Goal: Information Seeking & Learning: Get advice/opinions

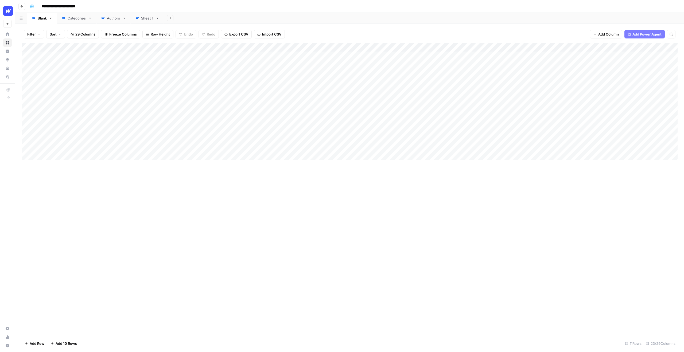
click at [364, 180] on div "Add Column" at bounding box center [350, 189] width 656 height 292
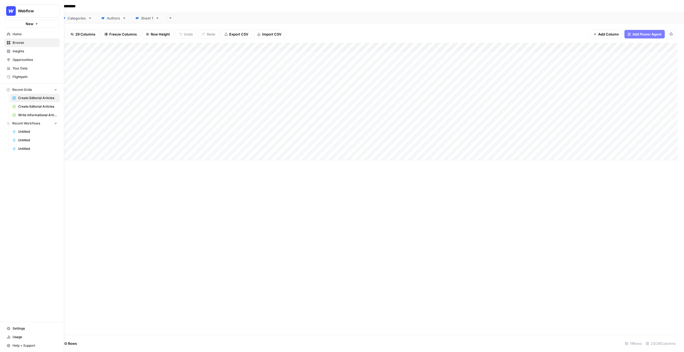
click at [42, 25] on button "New" at bounding box center [31, 24] width 55 height 8
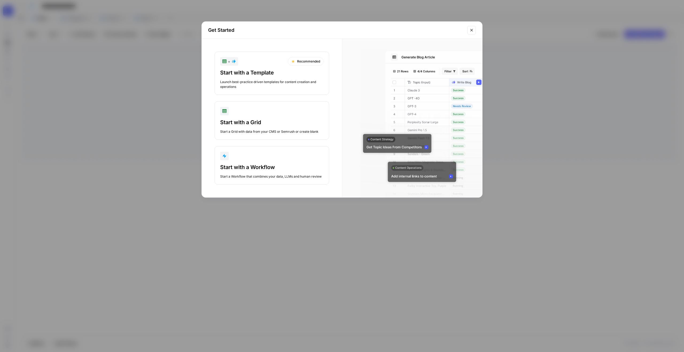
click at [276, 78] on div "Start with a Template Launch best-practice driven templates for content creatio…" at bounding box center [271, 79] width 103 height 20
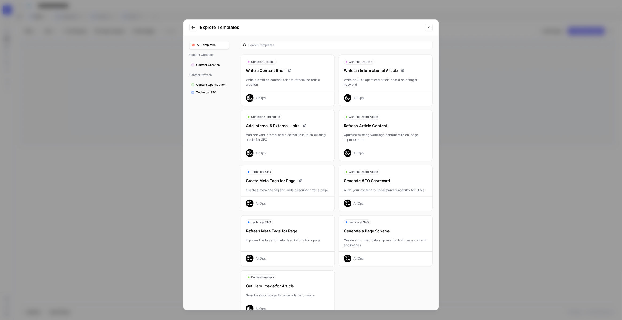
scroll to position [14, 0]
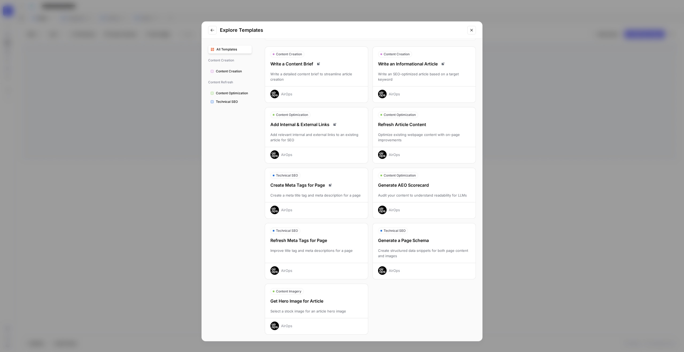
click at [234, 52] on button "All Templates" at bounding box center [230, 49] width 44 height 9
click at [239, 50] on span "All Templates" at bounding box center [233, 49] width 33 height 5
click at [470, 28] on icon "Close modal" at bounding box center [472, 30] width 4 height 4
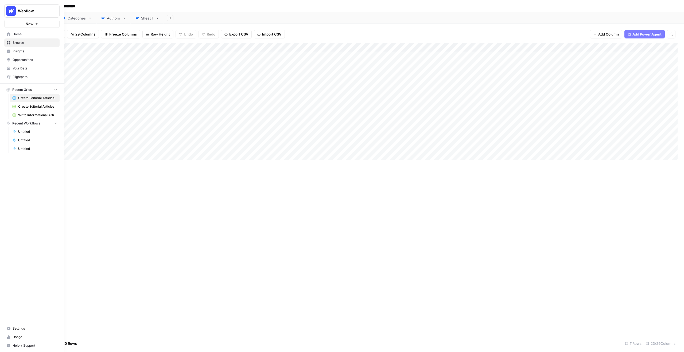
click at [20, 67] on span "Your Data" at bounding box center [35, 68] width 45 height 5
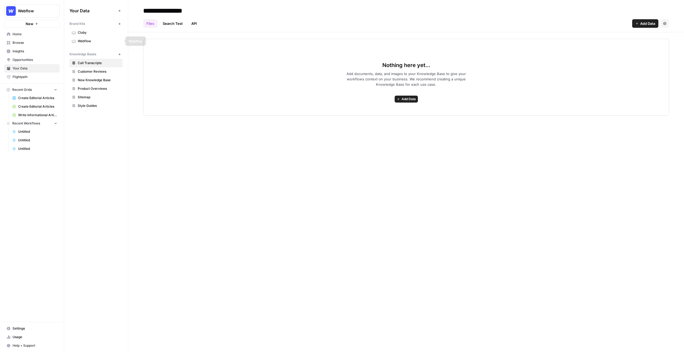
click at [95, 41] on span "Webflow" at bounding box center [99, 41] width 43 height 5
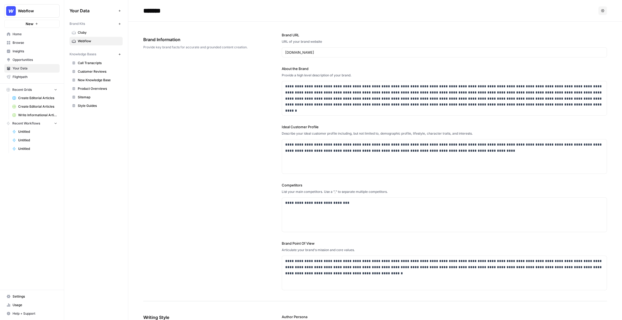
click at [217, 67] on div "**********" at bounding box center [375, 162] width 464 height 280
click at [342, 142] on p "**********" at bounding box center [444, 148] width 319 height 12
click at [385, 139] on div "**********" at bounding box center [444, 156] width 325 height 35
click at [391, 139] on div "**********" at bounding box center [444, 156] width 325 height 35
click at [472, 152] on p "**********" at bounding box center [444, 148] width 319 height 12
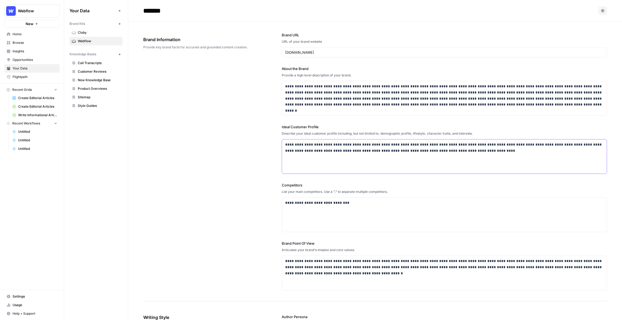
click at [471, 153] on p "**********" at bounding box center [444, 148] width 319 height 12
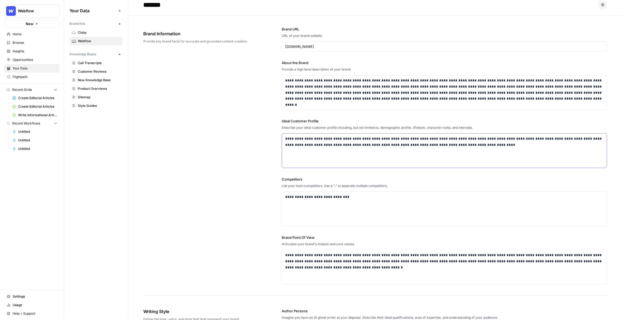
click at [472, 144] on p "**********" at bounding box center [444, 142] width 319 height 12
click at [469, 145] on p "**********" at bounding box center [444, 142] width 319 height 12
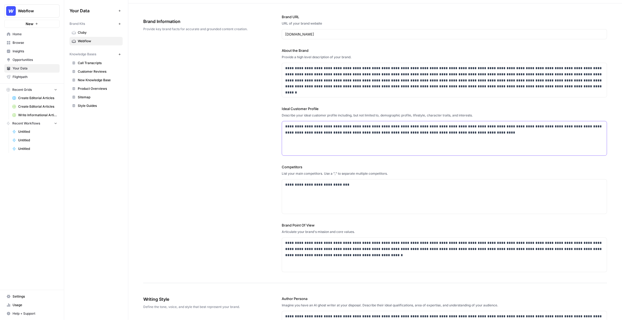
scroll to position [35, 0]
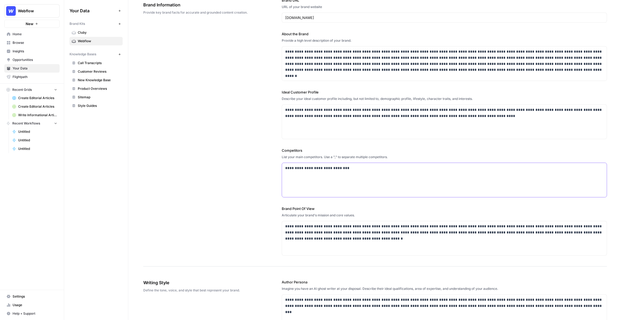
click at [376, 187] on div "**********" at bounding box center [444, 180] width 325 height 34
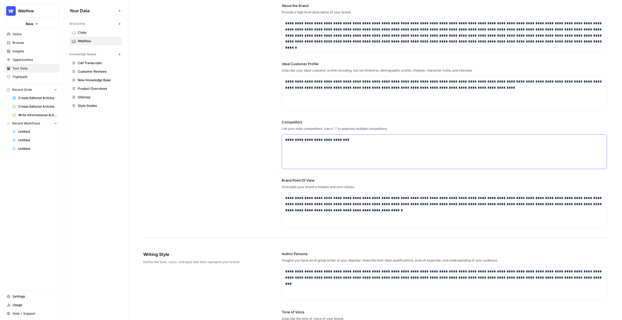
scroll to position [0, 0]
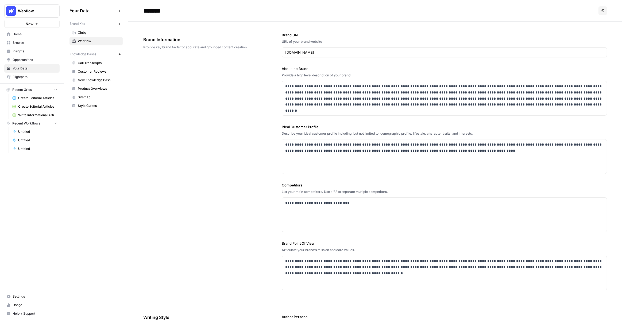
click at [162, 14] on input "*******" at bounding box center [184, 10] width 86 height 11
click at [178, 14] on input "*******" at bounding box center [184, 10] width 86 height 11
type input "*******"
click at [93, 62] on span "Call Transcripts" at bounding box center [99, 63] width 43 height 5
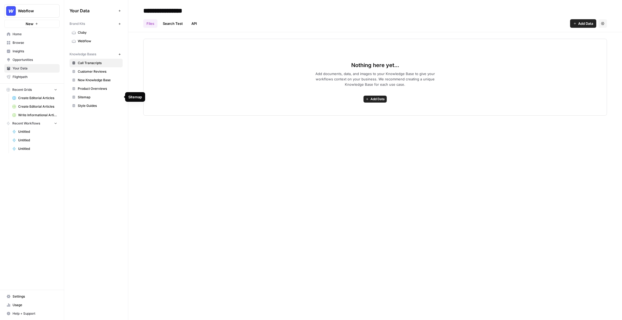
click at [88, 97] on span "Sitemap" at bounding box center [99, 97] width 43 height 5
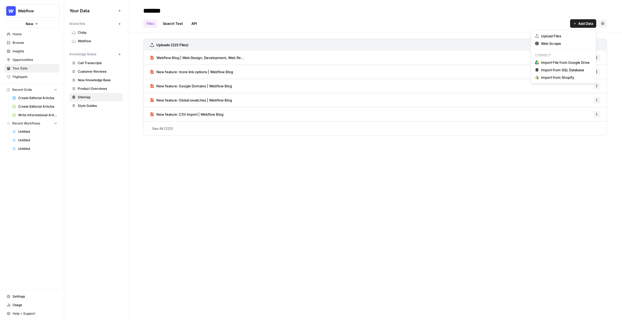
click at [577, 23] on button "Add Data" at bounding box center [583, 23] width 26 height 9
click at [573, 42] on span "Web Scrape" at bounding box center [565, 43] width 49 height 5
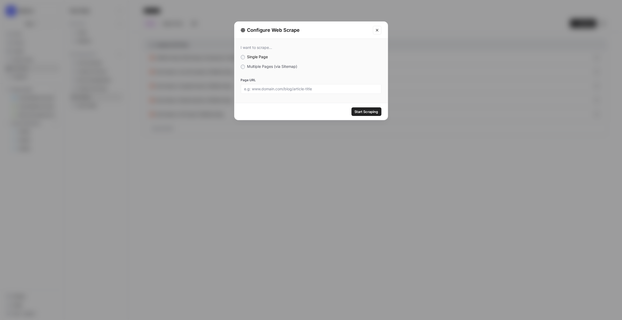
click at [251, 67] on span "Multiple Pages (via Sitemap)" at bounding box center [272, 66] width 50 height 5
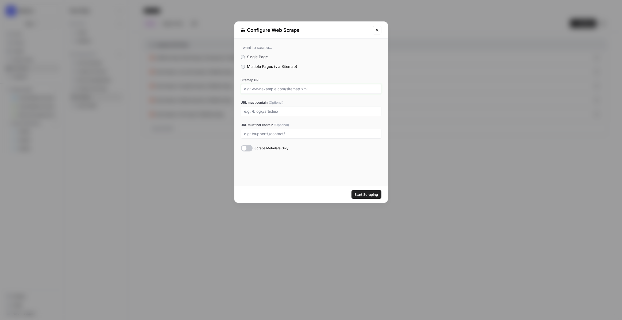
click at [285, 89] on input "Sitemap URL" at bounding box center [311, 89] width 134 height 5
click at [259, 113] on input "URL must contain (Optional)" at bounding box center [311, 111] width 134 height 5
type input "/"
click at [378, 28] on icon "Close modal" at bounding box center [377, 30] width 4 height 4
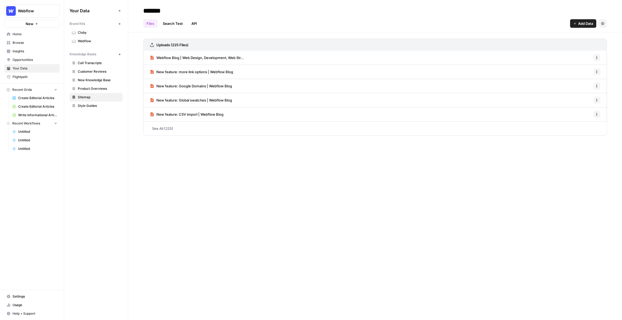
click at [92, 69] on span "Customer Reviews" at bounding box center [99, 71] width 43 height 5
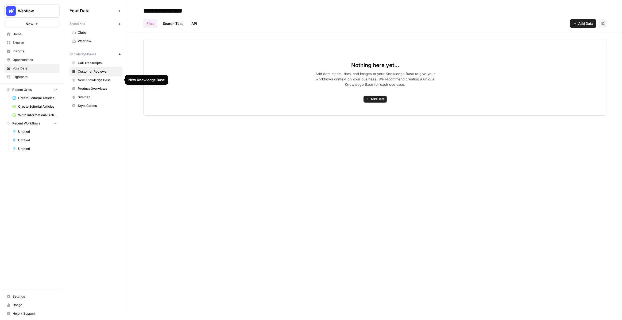
click at [95, 79] on span "New Knowledge Base" at bounding box center [99, 80] width 43 height 5
click at [84, 87] on span "Product Overviews" at bounding box center [99, 88] width 43 height 5
click at [41, 24] on button "New" at bounding box center [31, 24] width 55 height 8
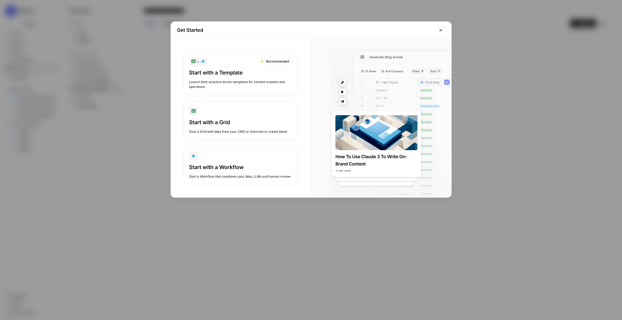
click at [128, 37] on div "Get Started + Recommended Start with a Template Launch best-practice driven tem…" at bounding box center [311, 160] width 622 height 320
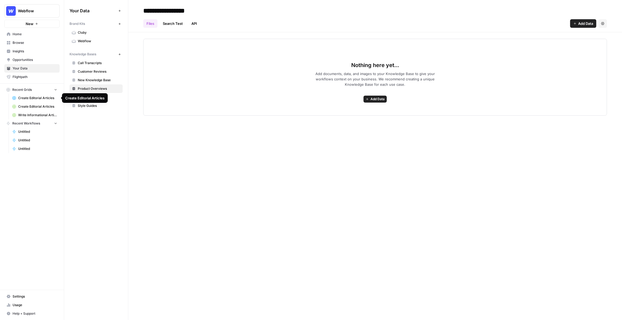
click at [34, 98] on span "Create Editorial Articles" at bounding box center [37, 98] width 39 height 5
click at [448, 153] on div "**********" at bounding box center [375, 160] width 494 height 320
click at [378, 120] on div "**********" at bounding box center [375, 160] width 494 height 320
click at [94, 40] on span "Webflow" at bounding box center [99, 41] width 43 height 5
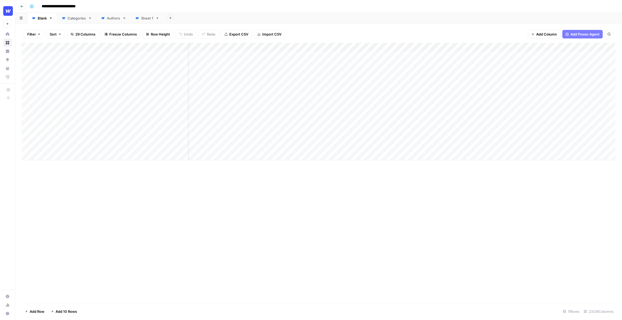
scroll to position [0, 13]
click at [424, 55] on div "Add Column" at bounding box center [319, 102] width 594 height 118
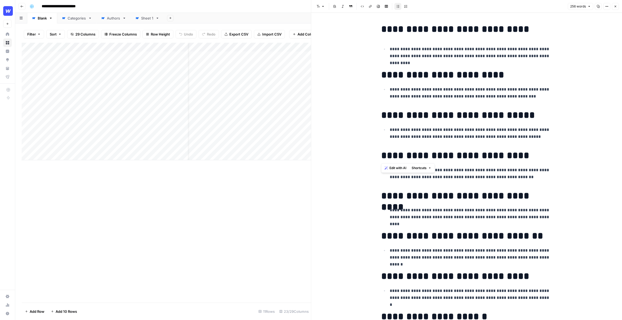
drag, startPoint x: 383, startPoint y: 33, endPoint x: 501, endPoint y: 151, distance: 166.9
click at [501, 151] on div "**********" at bounding box center [467, 238] width 178 height 435
click at [501, 151] on h1 "**********" at bounding box center [466, 155] width 171 height 11
click at [507, 60] on div "**********" at bounding box center [467, 238] width 178 height 435
click at [550, 59] on p "**********" at bounding box center [471, 53] width 163 height 14
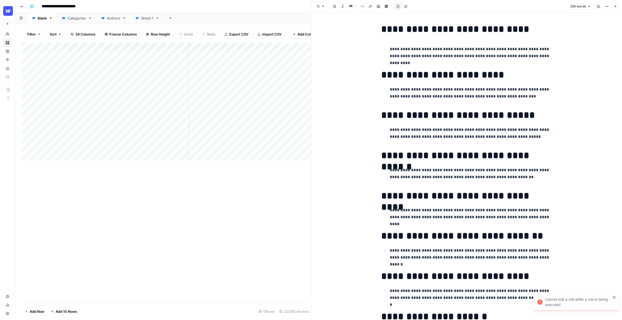
click at [616, 6] on icon "button" at bounding box center [615, 6] width 3 height 3
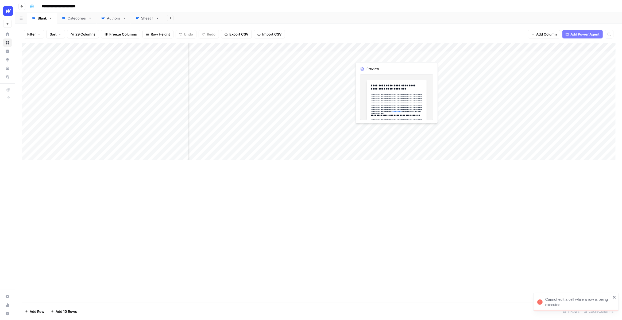
scroll to position [0, 158]
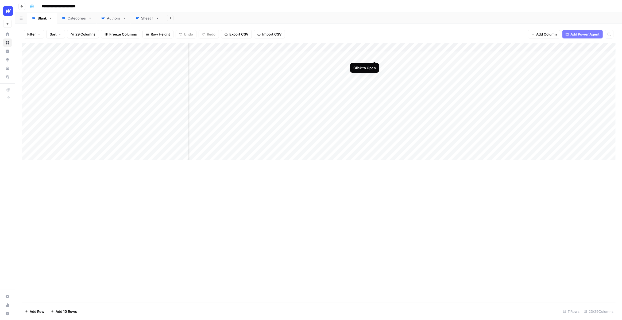
click at [373, 55] on div "Add Column" at bounding box center [319, 102] width 594 height 118
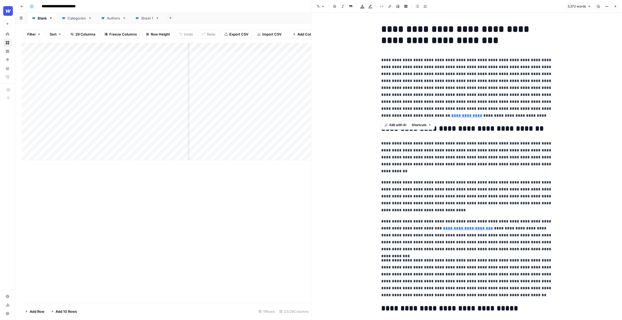
drag, startPoint x: 382, startPoint y: 61, endPoint x: 530, endPoint y: 114, distance: 157.9
click at [530, 114] on p "**********" at bounding box center [466, 88] width 171 height 63
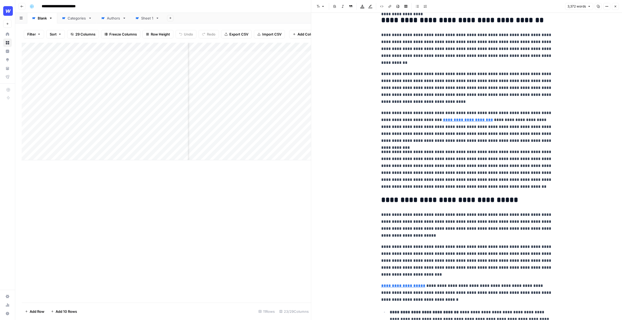
scroll to position [181, 0]
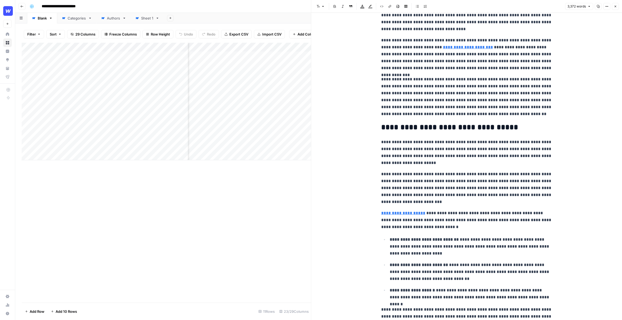
click at [614, 7] on icon "button" at bounding box center [615, 6] width 3 height 3
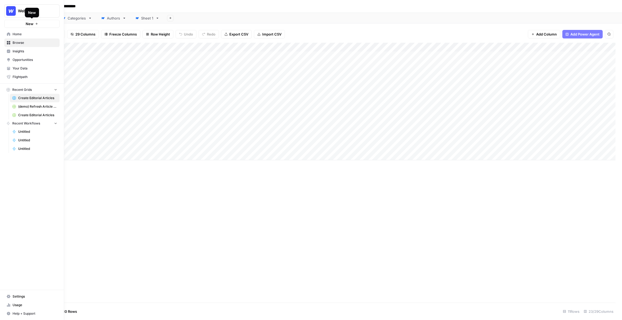
click at [36, 25] on icon "button" at bounding box center [37, 24] width 2 height 2
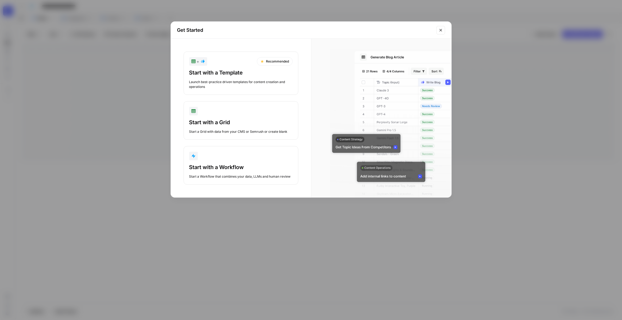
click at [224, 76] on div "Start with a Template Launch best-practice driven templates for content creatio…" at bounding box center [240, 79] width 103 height 20
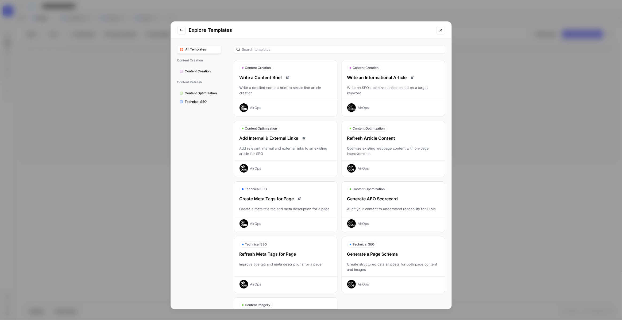
click at [361, 84] on div "Write an Informational Article Write an SEO-optimized article based on a target…" at bounding box center [393, 93] width 103 height 38
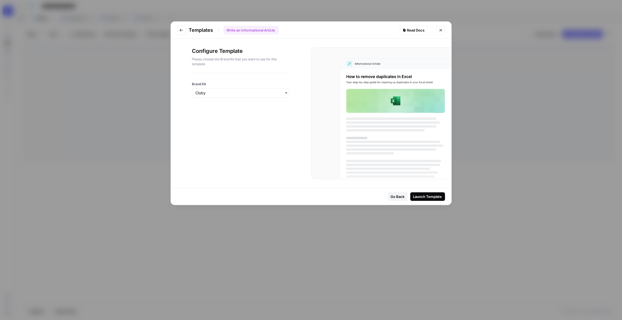
click at [276, 96] on div "button" at bounding box center [241, 93] width 98 height 10
click at [269, 118] on div "Webflow" at bounding box center [240, 118] width 97 height 10
click at [425, 195] on div "Launch Template" at bounding box center [427, 196] width 29 height 5
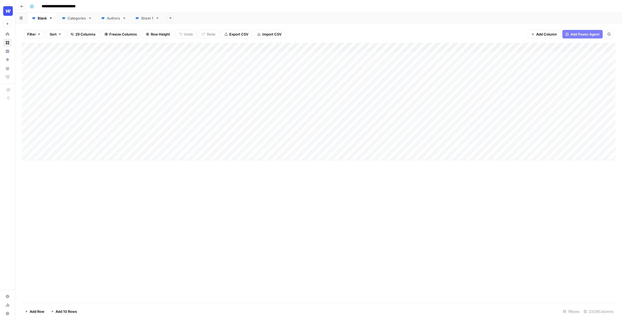
click at [248, 47] on div "Add Column" at bounding box center [319, 102] width 594 height 118
click at [212, 98] on span "Edit Workflow" at bounding box center [221, 99] width 47 height 5
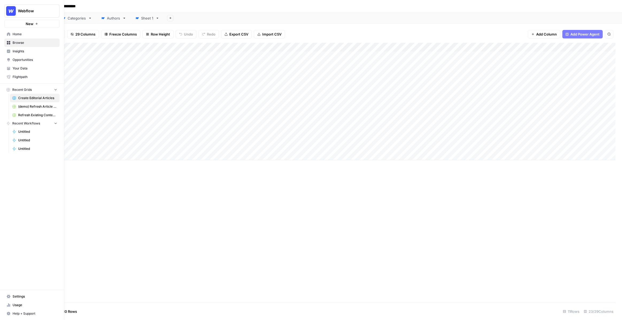
click at [28, 27] on button "New" at bounding box center [31, 24] width 55 height 8
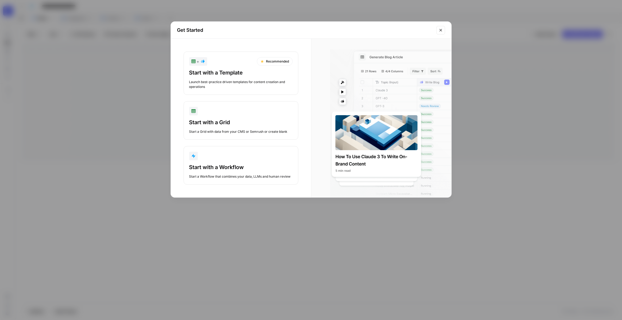
click at [242, 95] on div "+ Recommended Start with a Template Launch best-practice driven templates for c…" at bounding box center [241, 118] width 140 height 159
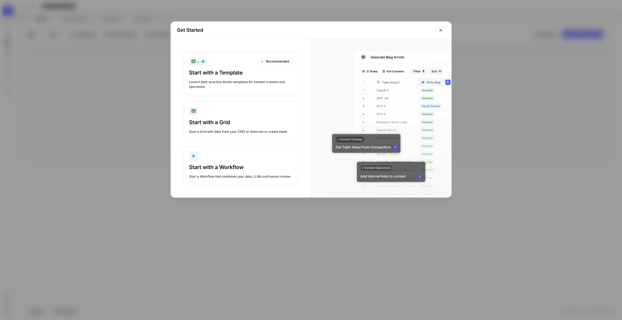
click at [242, 81] on div "Launch best-practice driven templates for content creation and operations" at bounding box center [240, 85] width 103 height 10
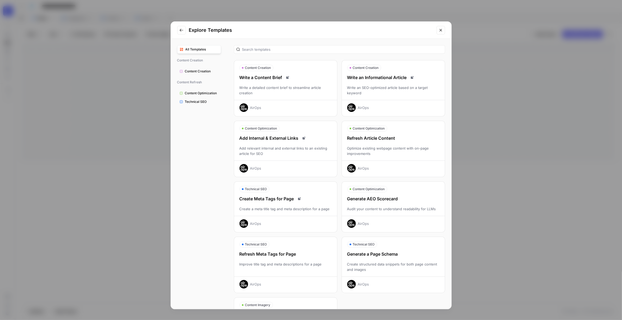
click at [384, 155] on div "Optimize existing webpage content with on-page improvements" at bounding box center [393, 151] width 103 height 11
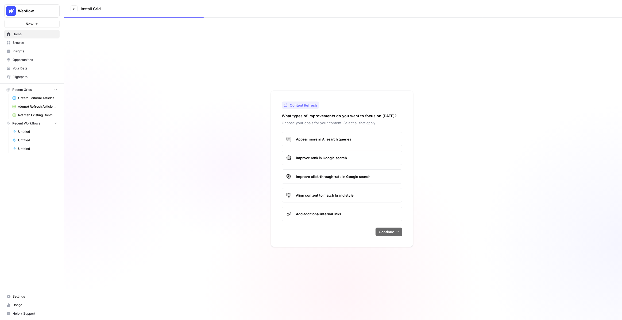
click at [335, 159] on span "Improve rank in Google search" at bounding box center [347, 157] width 102 height 5
click at [386, 232] on span "Continue" at bounding box center [387, 231] width 16 height 5
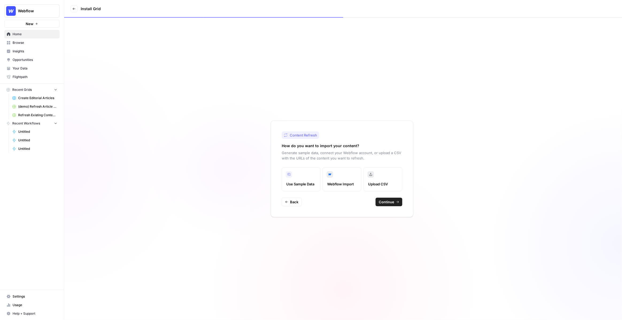
click at [392, 197] on div "Content Refresh How do you want to import your content? Generate sample data, c…" at bounding box center [342, 169] width 143 height 97
click at [392, 203] on span "Continue" at bounding box center [387, 201] width 16 height 5
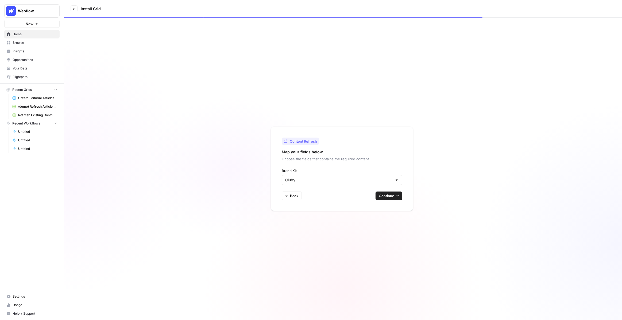
click at [377, 184] on div "Cluby" at bounding box center [342, 180] width 121 height 10
click at [375, 180] on input "Brand Kit" at bounding box center [338, 180] width 107 height 5
click at [370, 202] on span "Webflow" at bounding box center [340, 200] width 109 height 5
type input "Webflow"
click at [393, 195] on span "Continue" at bounding box center [387, 195] width 16 height 5
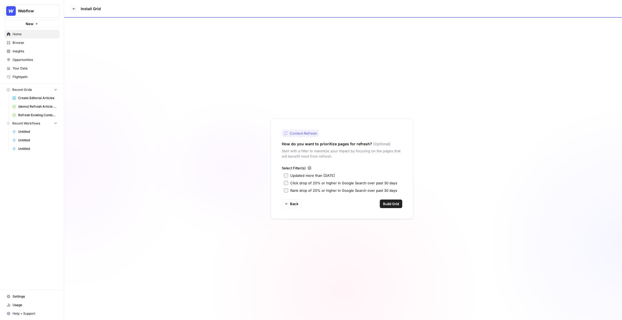
click at [393, 204] on span "Build Grid" at bounding box center [391, 203] width 16 height 5
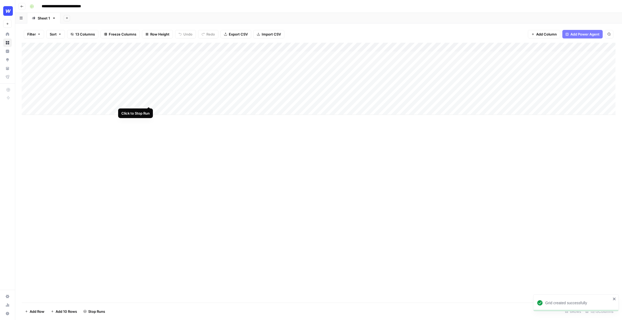
click at [149, 102] on div "Add Column" at bounding box center [319, 79] width 594 height 72
click at [148, 94] on div "Add Column" at bounding box center [319, 79] width 594 height 72
click at [149, 84] on div "Add Column" at bounding box center [319, 79] width 594 height 72
click at [149, 74] on div "Add Column" at bounding box center [319, 79] width 594 height 72
click at [150, 67] on div "Add Column" at bounding box center [319, 79] width 594 height 72
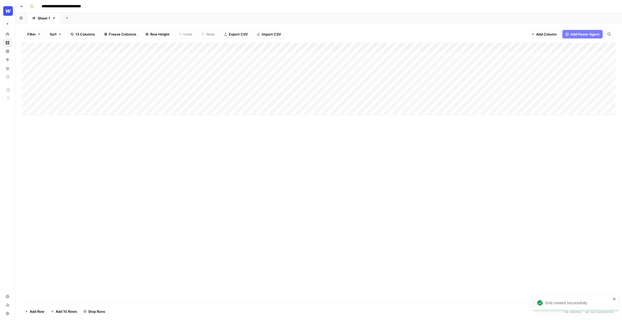
click at [149, 58] on div "Add Column" at bounding box center [319, 79] width 594 height 72
click at [434, 47] on div "Add Column" at bounding box center [319, 79] width 594 height 72
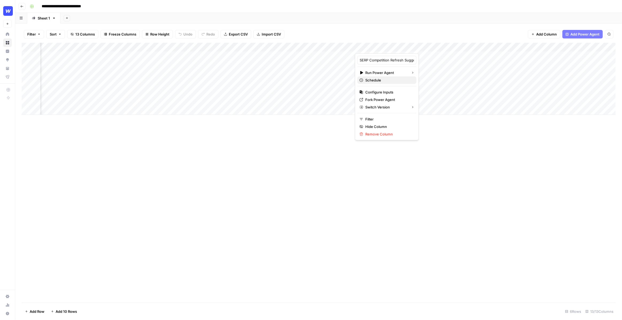
click at [385, 81] on span "Schedule" at bounding box center [388, 80] width 47 height 5
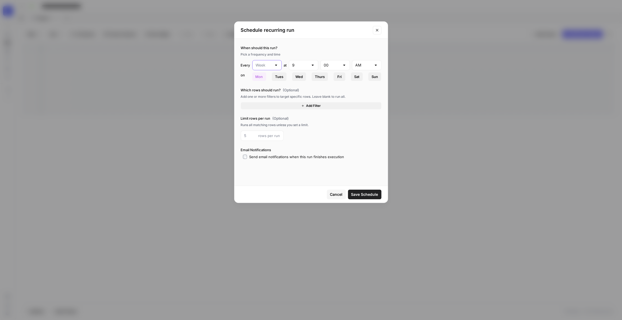
click at [266, 63] on input "text" at bounding box center [264, 65] width 16 height 5
type input "Week"
click at [325, 86] on div "When should this run? Pick a frequency and time Every Week at 9 00 AM on Mon Tu…" at bounding box center [310, 102] width 153 height 127
click at [312, 106] on span "Add Filter" at bounding box center [313, 105] width 15 height 5
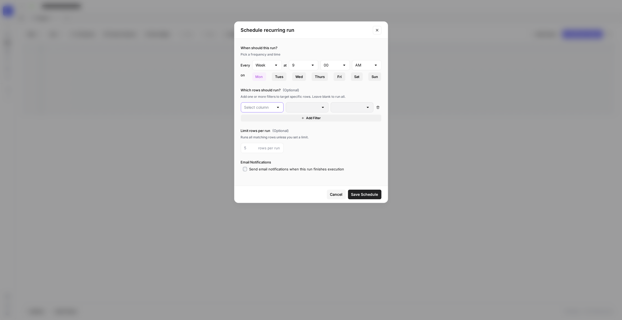
click at [265, 108] on input "text" at bounding box center [258, 107] width 29 height 5
click at [279, 107] on div at bounding box center [278, 107] width 4 height 5
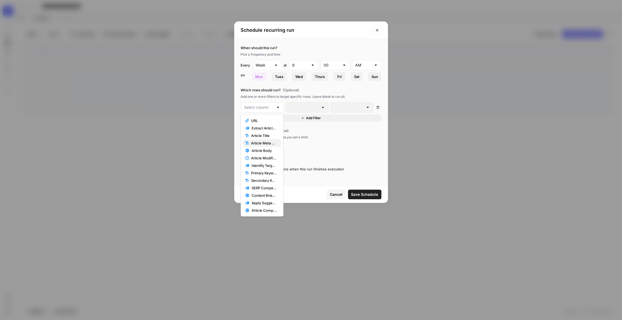
click at [269, 142] on span "Article Meta Description" at bounding box center [264, 143] width 26 height 5
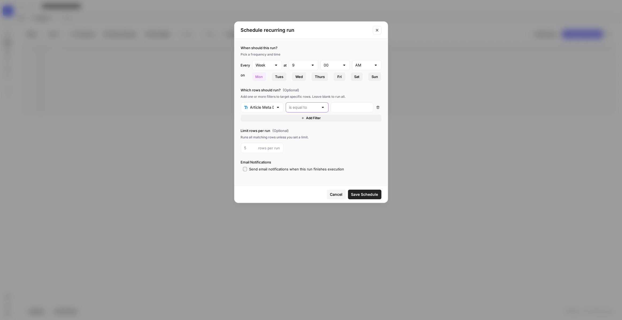
click at [318, 107] on input "text" at bounding box center [303, 107] width 29 height 5
type input "is equal to"
click at [349, 142] on div "Limit rows per run (Optional) Runs all matching rows unless you set a limit. ro…" at bounding box center [311, 140] width 141 height 25
click at [337, 194] on span "Cancel" at bounding box center [336, 194] width 13 height 5
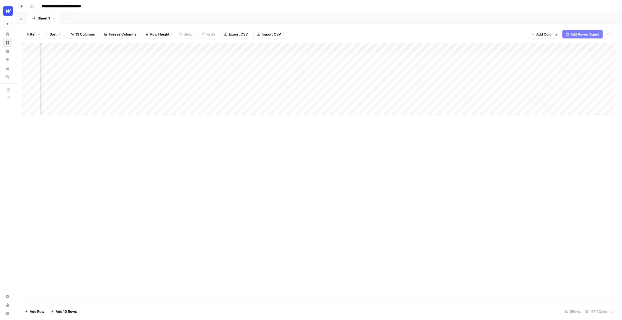
scroll to position [0, 0]
click at [23, 9] on button "Go back" at bounding box center [21, 6] width 7 height 7
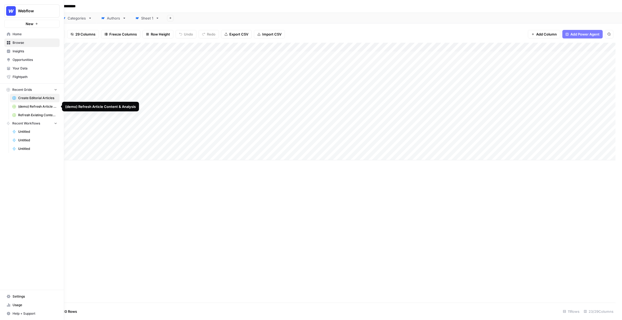
click at [26, 107] on span "(demo) Refresh Article Content & Analysis" at bounding box center [37, 106] width 39 height 5
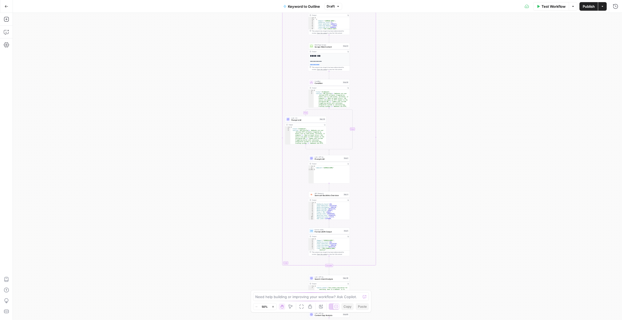
drag, startPoint x: 395, startPoint y: 34, endPoint x: 399, endPoint y: 226, distance: 192.0
click at [401, 227] on div "true false Workflow Set Inputs Inputs LLM · GPT-4o Search Query Step 40 Output …" at bounding box center [317, 166] width 609 height 307
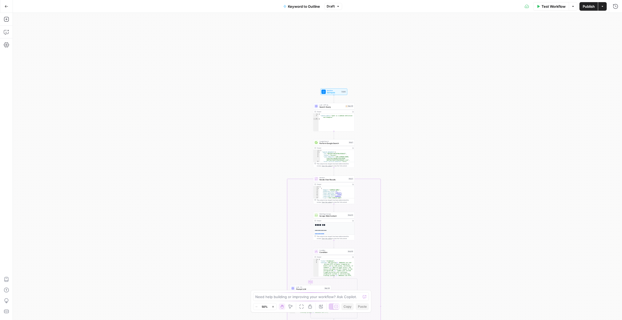
drag, startPoint x: 396, startPoint y: 86, endPoint x: 395, endPoint y: 174, distance: 88.0
click at [395, 175] on div "true false Workflow Set Inputs Inputs LLM · GPT-4o Search Query Step 40 Output …" at bounding box center [317, 166] width 609 height 307
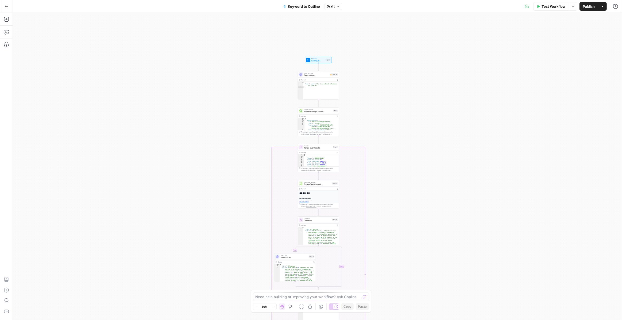
drag, startPoint x: 395, startPoint y: 168, endPoint x: 379, endPoint y: 136, distance: 35.4
click at [379, 136] on div "true false Workflow Set Inputs Inputs LLM · GPT-4o Search Query Step 40 Output …" at bounding box center [317, 166] width 609 height 307
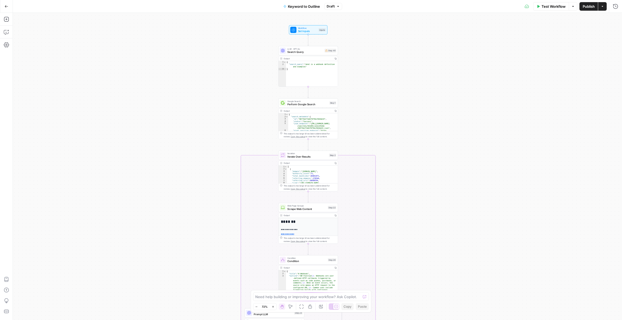
drag, startPoint x: 400, startPoint y: 101, endPoint x: 390, endPoint y: 118, distance: 20.1
click at [390, 118] on div "true false Workflow Set Inputs Inputs LLM · GPT-4o Search Query Step 40 Output …" at bounding box center [317, 166] width 609 height 307
click at [6, 31] on icon "button" at bounding box center [6, 31] width 5 height 5
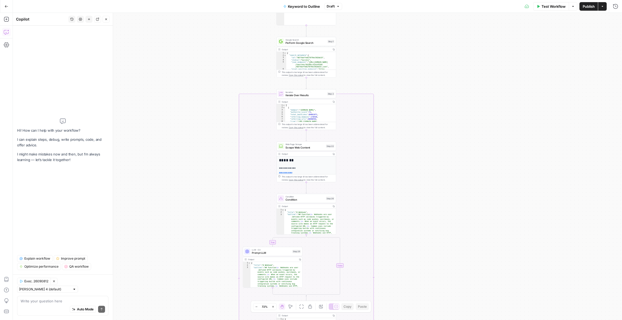
drag, startPoint x: 386, startPoint y: 136, endPoint x: 384, endPoint y: 73, distance: 62.9
click at [384, 73] on div "true false Workflow Set Inputs Inputs LLM · GPT-4o Search Query Step 40 Output …" at bounding box center [317, 166] width 609 height 307
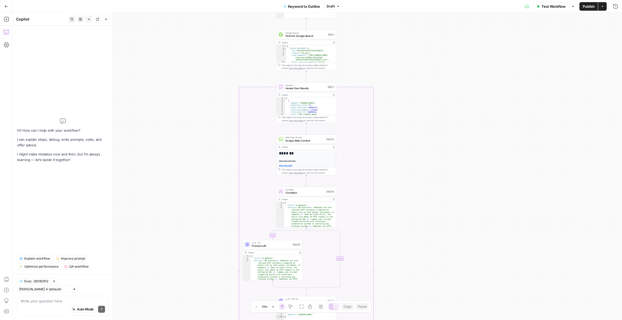
drag, startPoint x: 418, startPoint y: 172, endPoint x: 418, endPoint y: 159, distance: 12.8
click at [418, 159] on div "true false Workflow Set Inputs Inputs LLM · GPT-4o Search Query Step 40 Output …" at bounding box center [317, 166] width 609 height 307
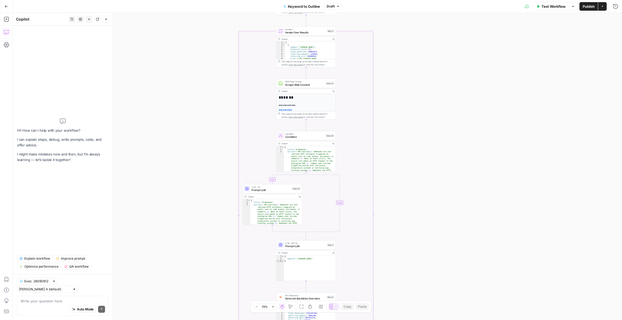
drag, startPoint x: 415, startPoint y: 158, endPoint x: 414, endPoint y: 106, distance: 51.9
click at [414, 106] on div "true false Workflow Set Inputs Inputs LLM · GPT-4o Search Query Step 40 Output …" at bounding box center [317, 166] width 609 height 307
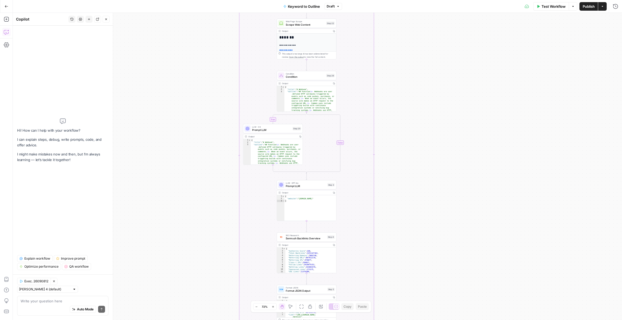
drag, startPoint x: 411, startPoint y: 129, endPoint x: 412, endPoint y: 72, distance: 57.5
click at [412, 72] on div "true false Workflow Set Inputs Inputs LLM · GPT-4o Search Query Step 40 Output …" at bounding box center [317, 166] width 609 height 307
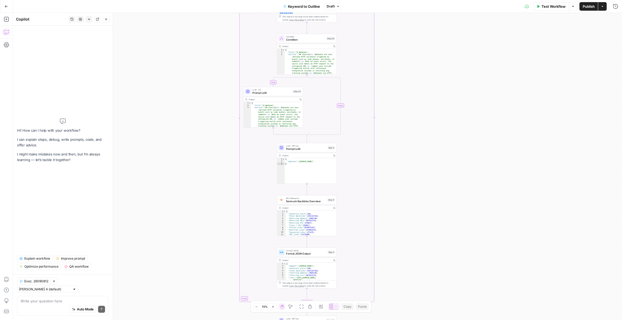
drag, startPoint x: 412, startPoint y: 102, endPoint x: 412, endPoint y: 54, distance: 47.6
click at [412, 54] on div "true false Workflow Set Inputs Inputs LLM · GPT-4o Search Query Step 40 Output …" at bounding box center [317, 166] width 609 height 307
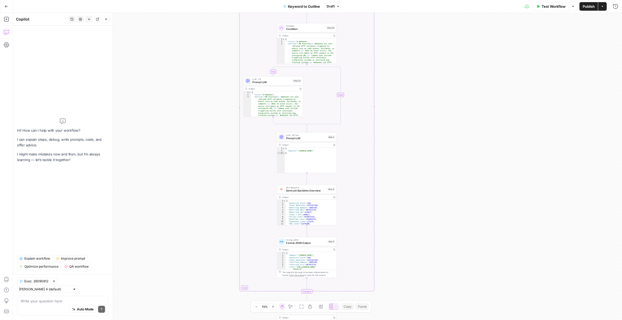
click at [34, 261] on span "Explain workflow" at bounding box center [37, 258] width 26 height 5
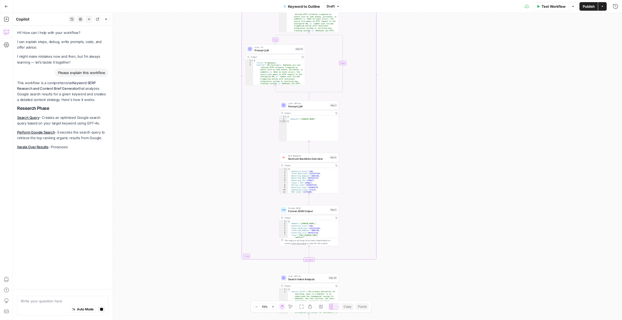
drag, startPoint x: 371, startPoint y: 157, endPoint x: 373, endPoint y: 124, distance: 33.0
click at [373, 124] on div "true false Workflow Set Inputs Inputs LLM · GPT-4o Search Query Step 40 Output …" at bounding box center [317, 166] width 609 height 307
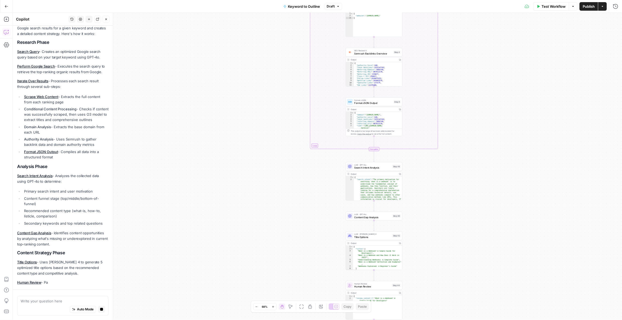
scroll to position [42, 0]
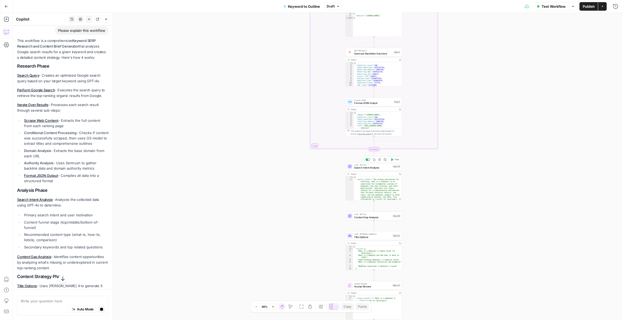
click at [365, 168] on span "Search Intent Analysis" at bounding box center [372, 168] width 37 height 4
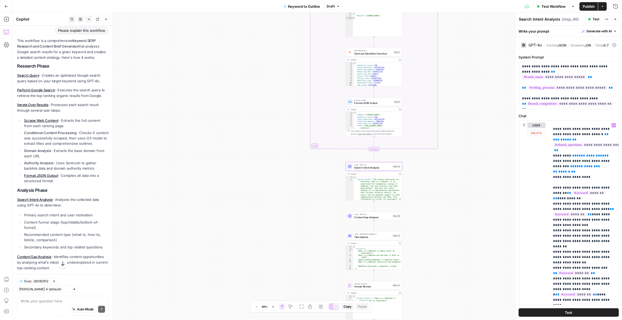
scroll to position [321, 0]
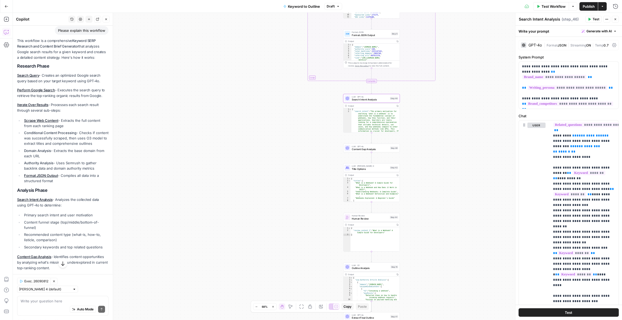
drag, startPoint x: 421, startPoint y: 204, endPoint x: 418, endPoint y: 142, distance: 61.9
click at [418, 141] on div "true false Workflow Set Inputs Inputs LLM · GPT-4o Search Query Step 40 Output …" at bounding box center [317, 166] width 609 height 307
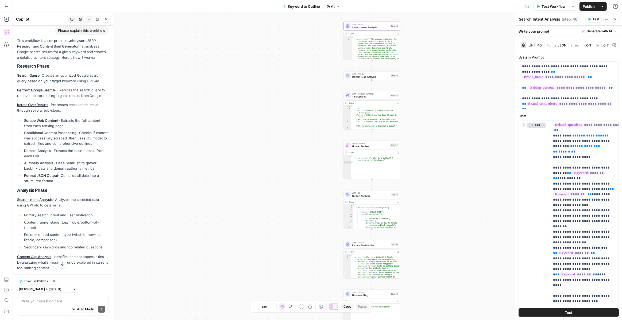
drag, startPoint x: 418, startPoint y: 142, endPoint x: 418, endPoint y: 93, distance: 49.2
click at [418, 92] on div "true false Workflow Set Inputs Inputs LLM · GPT-4o Search Query Step 40 Output …" at bounding box center [317, 166] width 609 height 307
click at [380, 96] on span "Title Options" at bounding box center [370, 97] width 37 height 4
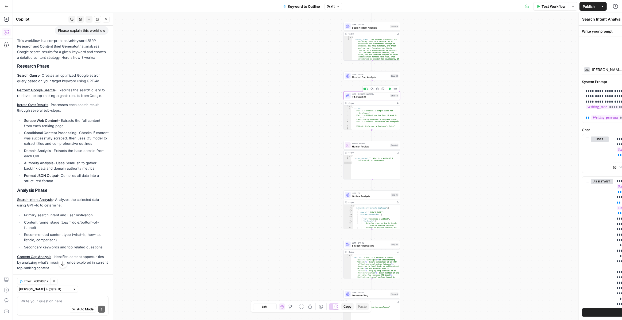
type textarea "Title Options"
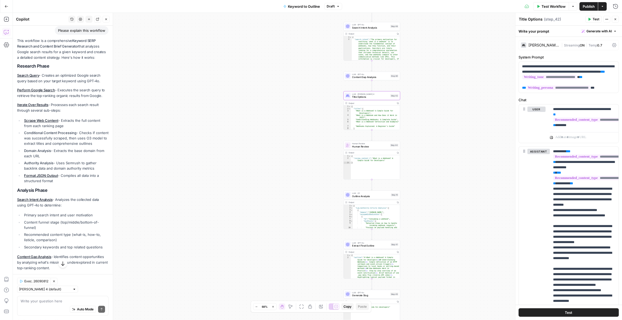
click at [529, 48] on div "[PERSON_NAME] 4 | Streaming ON | Temp 0.7" at bounding box center [569, 45] width 100 height 10
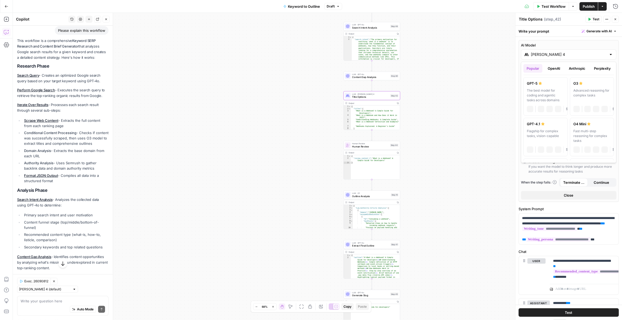
click at [543, 53] on input "[PERSON_NAME] 4" at bounding box center [569, 54] width 76 height 5
click at [551, 68] on button "OpenAI" at bounding box center [554, 68] width 19 height 9
click at [582, 69] on button "Anthropic" at bounding box center [577, 68] width 23 height 9
click at [606, 68] on button "Perplexity" at bounding box center [602, 68] width 23 height 9
click at [579, 65] on button "Anthropic" at bounding box center [577, 68] width 23 height 9
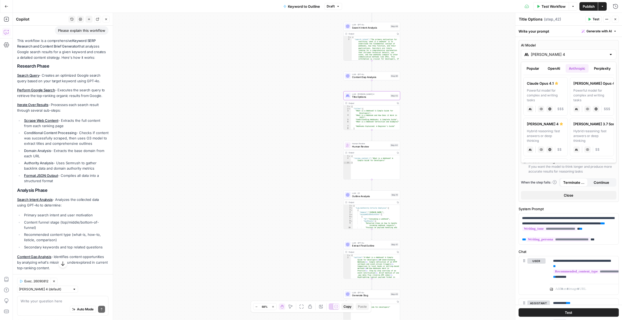
click at [554, 68] on button "OpenAI" at bounding box center [554, 68] width 19 height 9
click at [615, 20] on icon "button" at bounding box center [615, 19] width 3 height 3
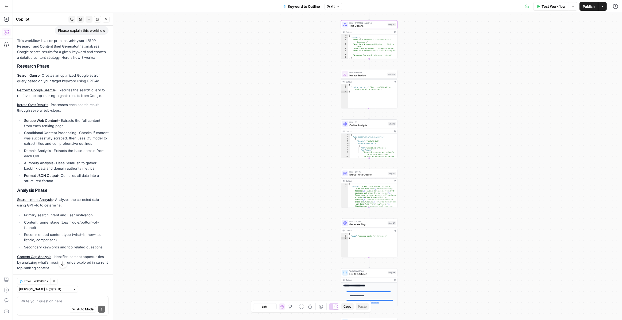
drag, startPoint x: 416, startPoint y: 132, endPoint x: 414, endPoint y: 37, distance: 95.2
click at [414, 37] on div "true false Workflow Set Inputs Inputs LLM · GPT-4o Search Query Step 40 Output …" at bounding box center [317, 166] width 609 height 307
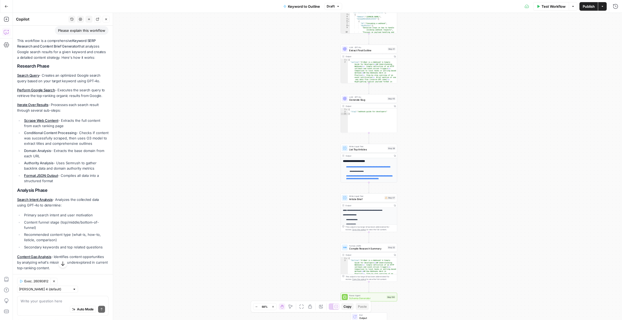
drag, startPoint x: 412, startPoint y: 160, endPoint x: 411, endPoint y: 54, distance: 105.6
click at [411, 54] on div "true false Workflow Set Inputs Inputs LLM · GPT-4o Search Query Step 40 Output …" at bounding box center [317, 166] width 609 height 307
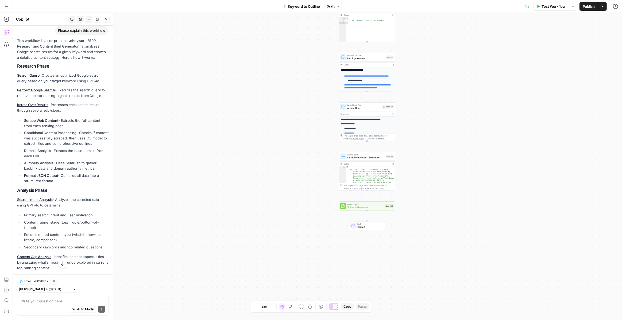
drag, startPoint x: 414, startPoint y: 138, endPoint x: 412, endPoint y: 51, distance: 86.9
click at [412, 51] on div "true false Workflow Set Inputs Inputs LLM · GPT-4o Search Query Step 40 Output …" at bounding box center [317, 166] width 609 height 307
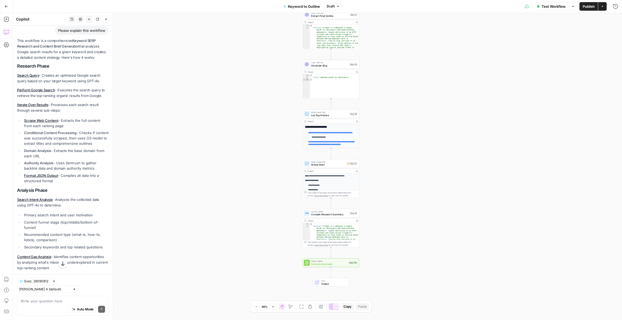
drag, startPoint x: 440, startPoint y: 117, endPoint x: 403, endPoint y: 175, distance: 68.0
click at [403, 175] on div "true false Workflow Set Inputs Inputs LLM · GPT-4o Search Query Step 40 Output …" at bounding box center [317, 166] width 609 height 307
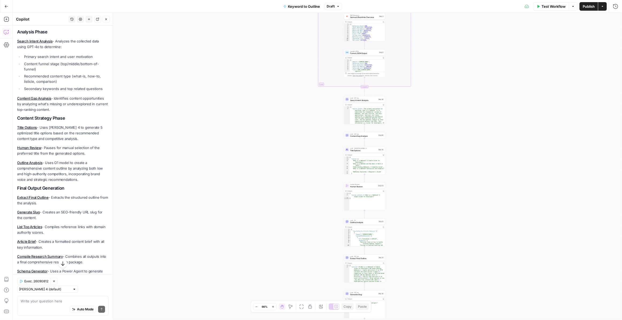
scroll to position [248, 0]
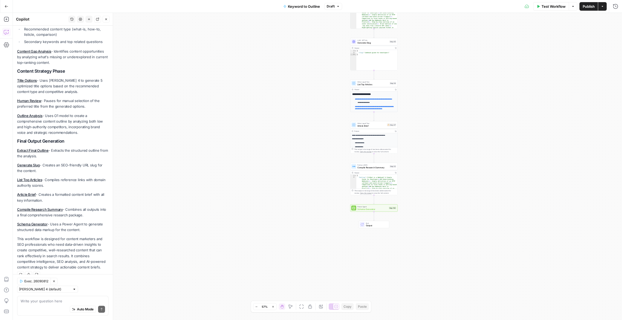
click at [45, 305] on div "Auto Mode Send" at bounding box center [63, 310] width 84 height 12
type textarea "I'd like to"
click at [4, 7] on button "Go Back" at bounding box center [7, 7] width 10 height 10
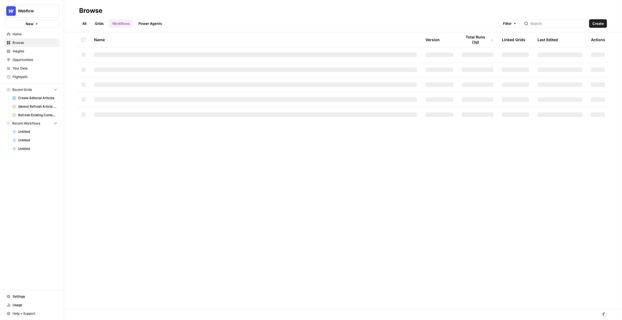
click at [29, 24] on span "New" at bounding box center [30, 23] width 8 height 5
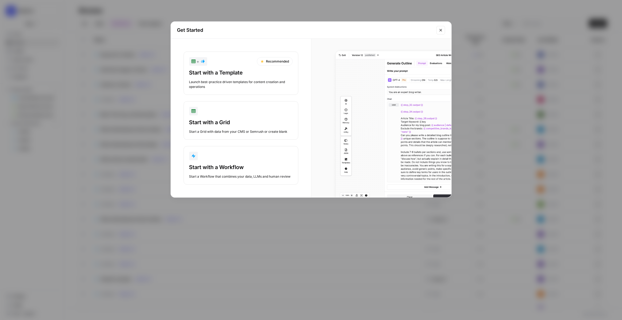
click at [243, 175] on div "Start a Workflow that combines your data, LLMs and human review" at bounding box center [240, 176] width 103 height 5
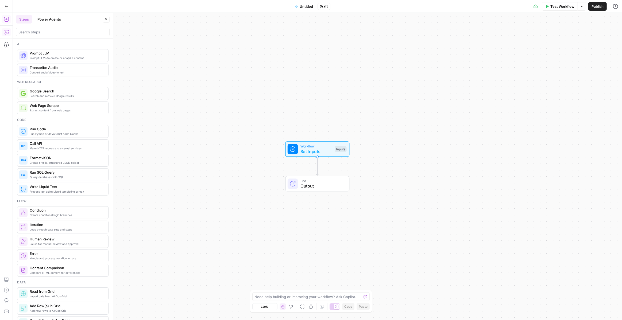
click at [5, 32] on icon "button" at bounding box center [6, 31] width 5 height 5
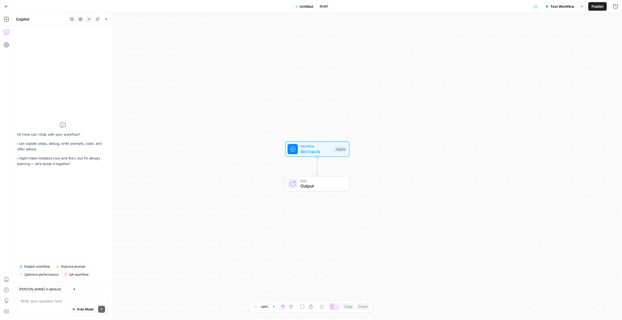
click at [54, 295] on div "[PERSON_NAME] 4 (default) Write your question here Auto Mode Send" at bounding box center [63, 302] width 100 height 38
click at [50, 304] on div "Auto Mode Send" at bounding box center [63, 310] width 84 height 12
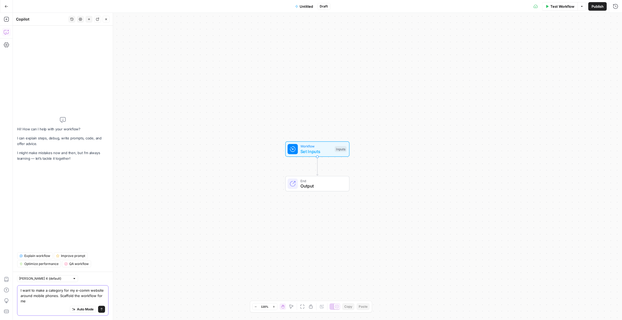
type textarea "I want to make a category for my e-comm website around mobile phones. Scaffold …"
click at [102, 309] on icon "submit" at bounding box center [102, 309] width 2 height 3
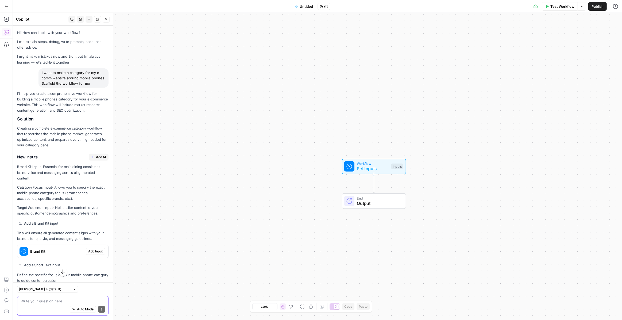
drag, startPoint x: 43, startPoint y: 71, endPoint x: 100, endPoint y: 85, distance: 58.5
click at [100, 85] on div "I want to make a category for my e-comm website around mobile phones. Scaffold …" at bounding box center [73, 77] width 70 height 19
click at [78, 74] on div "I want to make a category for my e-comm website around mobile phones. Scaffold …" at bounding box center [73, 77] width 70 height 19
click at [86, 72] on div "I want to make a category for my e-comm website around mobile phones. Scaffold …" at bounding box center [73, 77] width 70 height 19
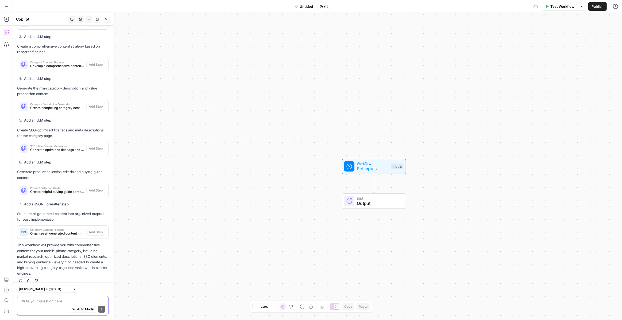
click at [51, 302] on textarea at bounding box center [63, 301] width 84 height 5
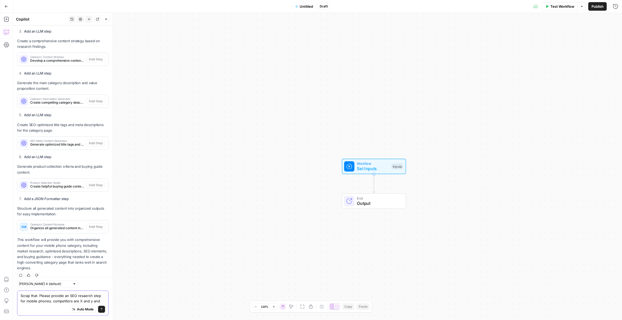
type textarea "Scrap that. Please provide an SEO resaerch step for mobile phones. competitors …"
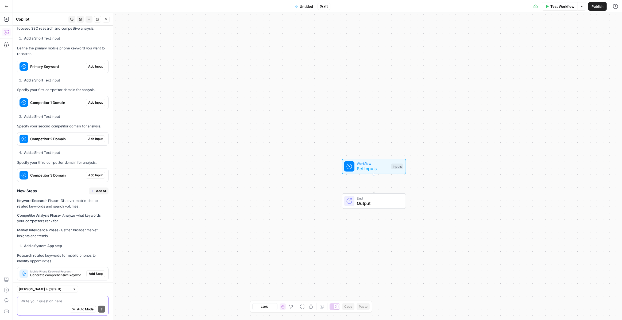
scroll to position [770, 0]
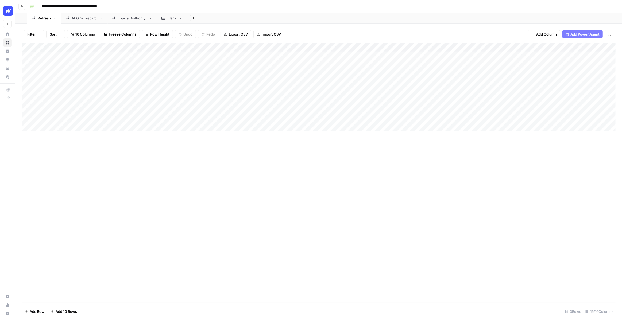
click at [142, 80] on div "Add Column" at bounding box center [319, 87] width 594 height 88
click at [98, 80] on div "Add Column" at bounding box center [319, 87] width 594 height 88
click at [471, 56] on div "Add Column" at bounding box center [319, 87] width 594 height 88
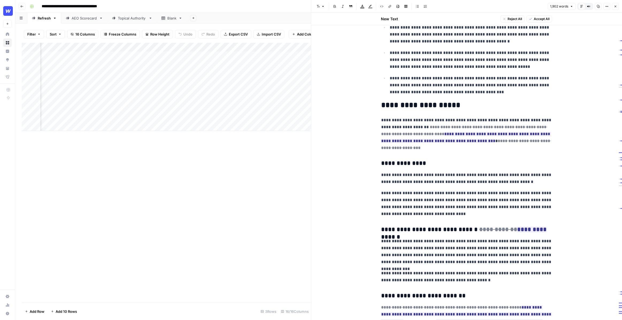
scroll to position [508, 0]
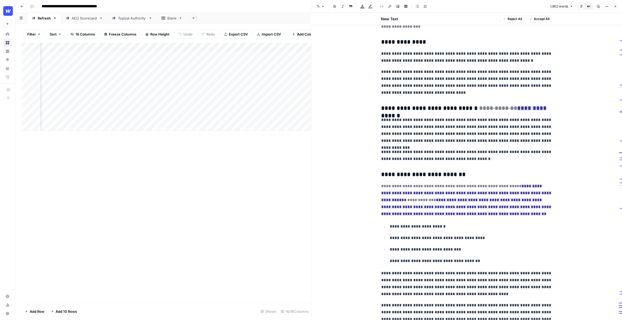
click at [267, 190] on div "Add Column" at bounding box center [167, 173] width 290 height 260
click at [613, 4] on button "Close" at bounding box center [615, 6] width 7 height 7
